Goal: Task Accomplishment & Management: Manage account settings

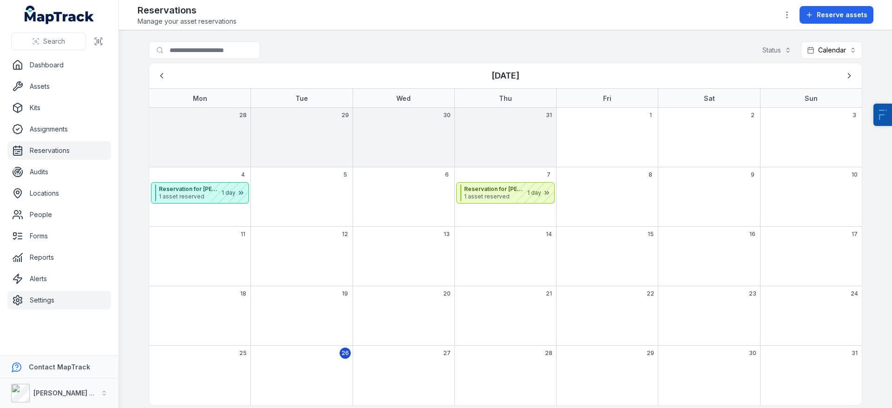
click at [56, 301] on link "Settings" at bounding box center [59, 300] width 104 height 19
